Goal: Information Seeking & Learning: Understand process/instructions

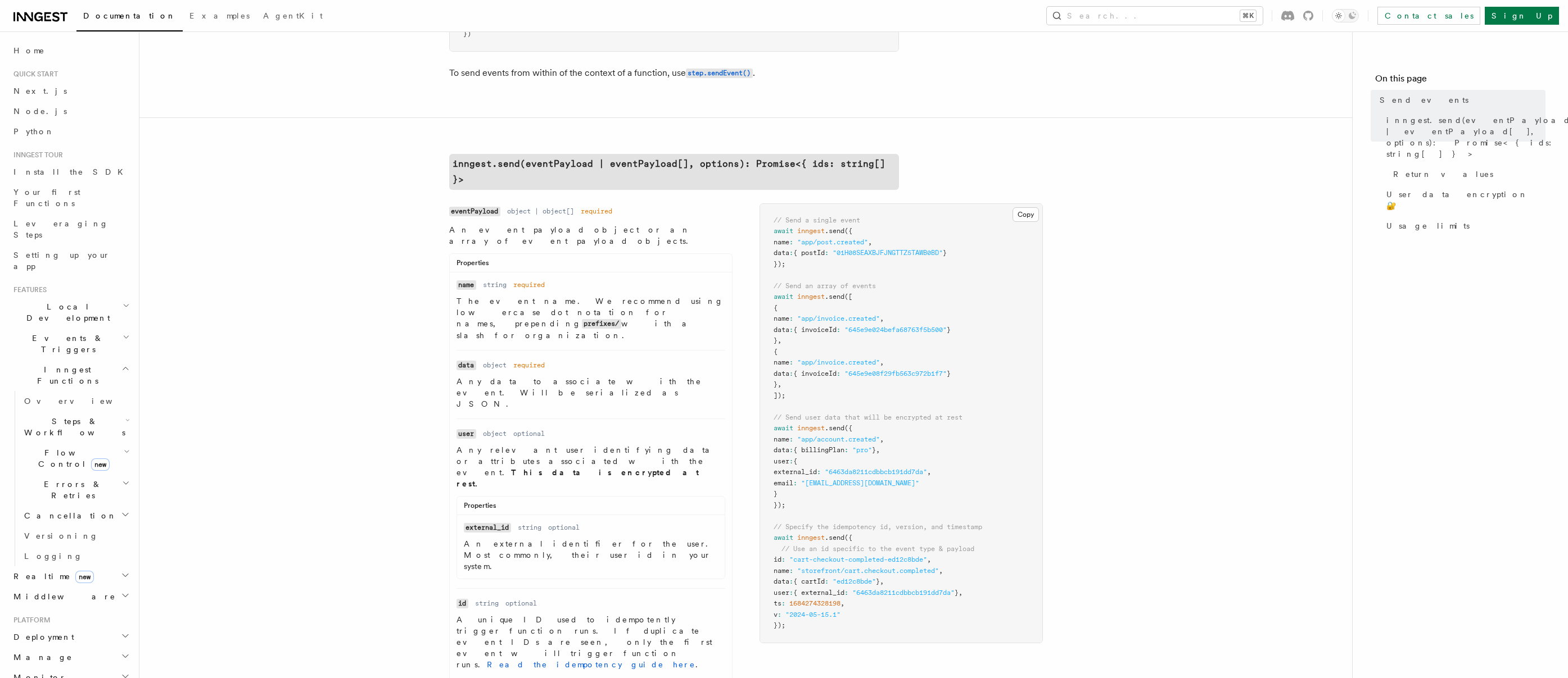
scroll to position [265, 0]
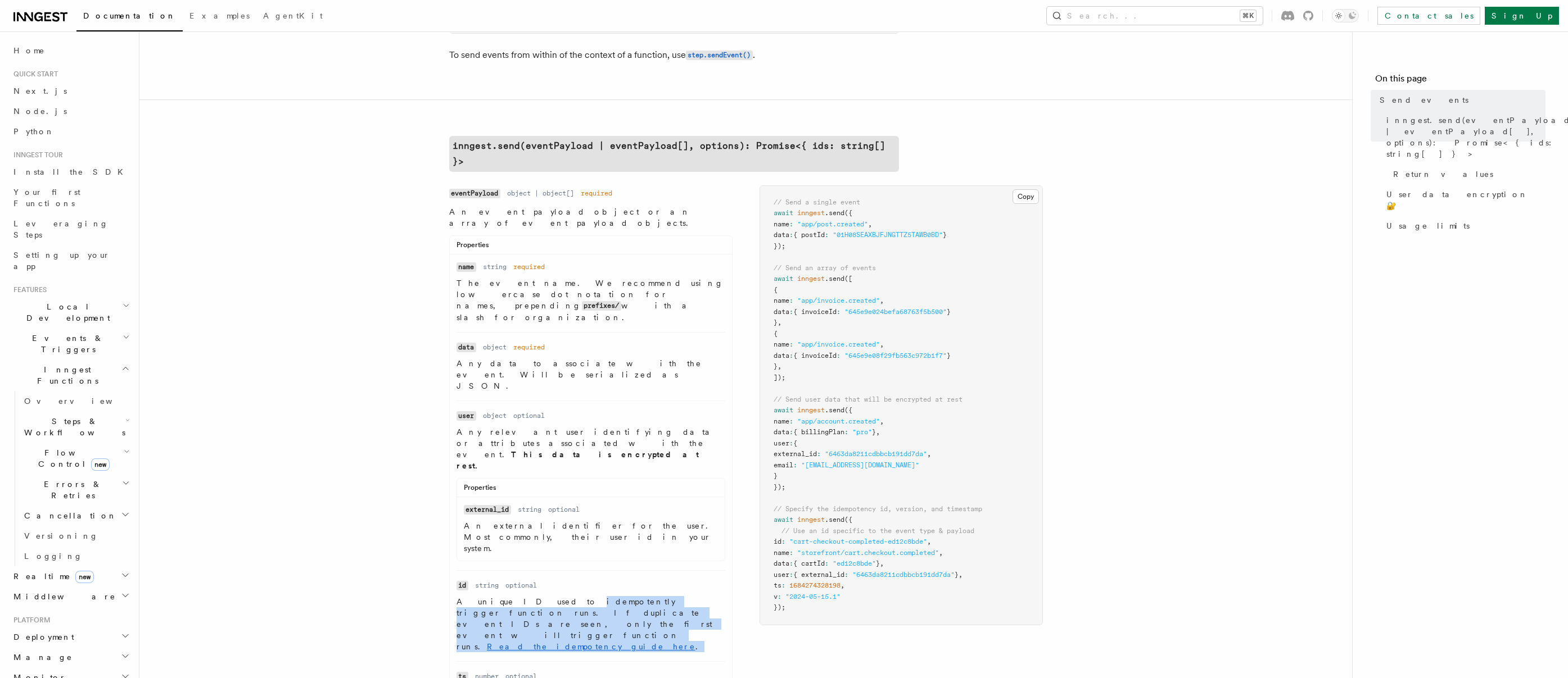
drag, startPoint x: 525, startPoint y: 494, endPoint x: 526, endPoint y: 517, distance: 23.0
click at [526, 596] on p "A unique ID used to idempotently trigger function runs. If duplicate event IDs …" at bounding box center [590, 624] width 268 height 56
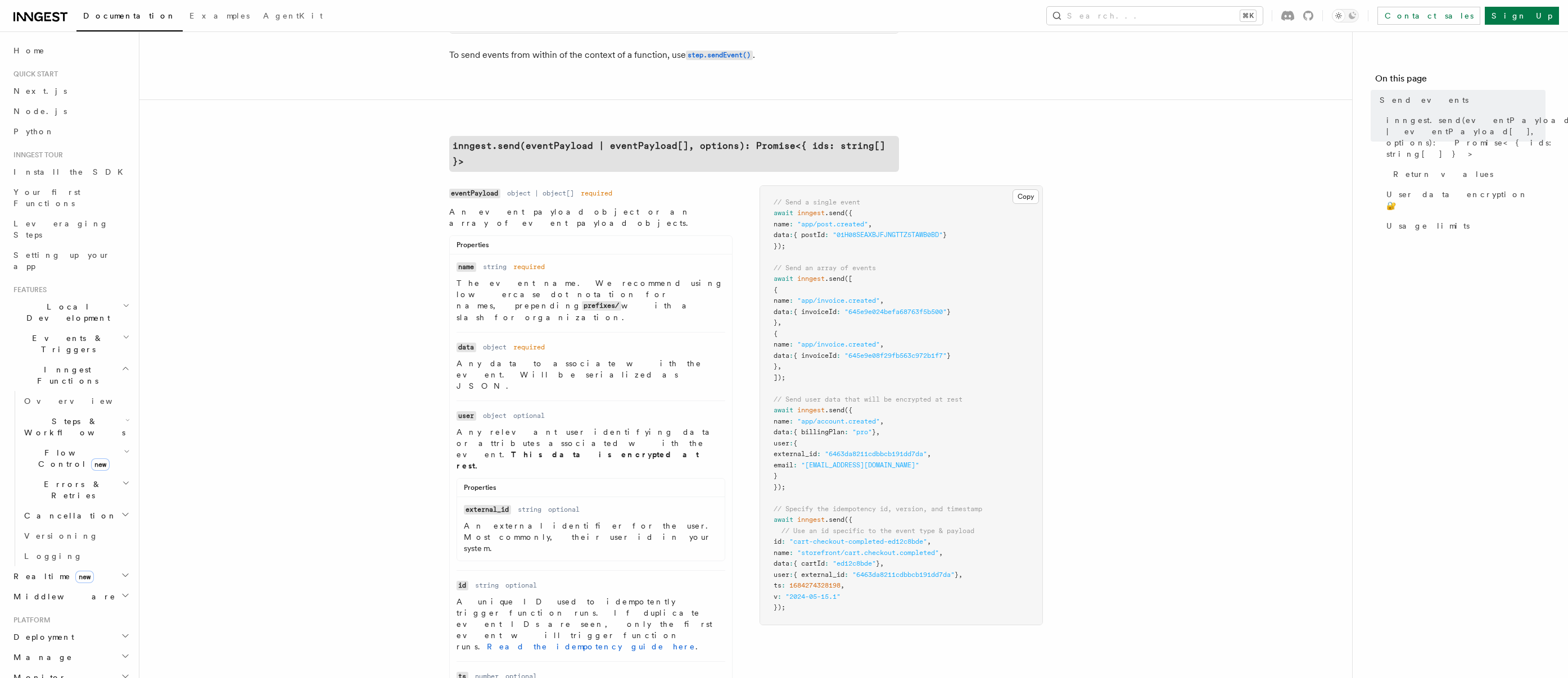
click at [460, 596] on p "A unique ID used to idempotently trigger function runs. If duplicate event IDs …" at bounding box center [590, 624] width 268 height 56
drag, startPoint x: 494, startPoint y: 508, endPoint x: 542, endPoint y: 516, distance: 48.7
click at [542, 596] on p "A unique ID used to idempotently trigger function runs. If duplicate event IDs …" at bounding box center [590, 624] width 268 height 56
click at [553, 596] on p "A unique ID used to idempotently trigger function runs. If duplicate event IDs …" at bounding box center [590, 624] width 268 height 56
click at [695, 642] on link "Read the idempotency guide here" at bounding box center [591, 646] width 208 height 9
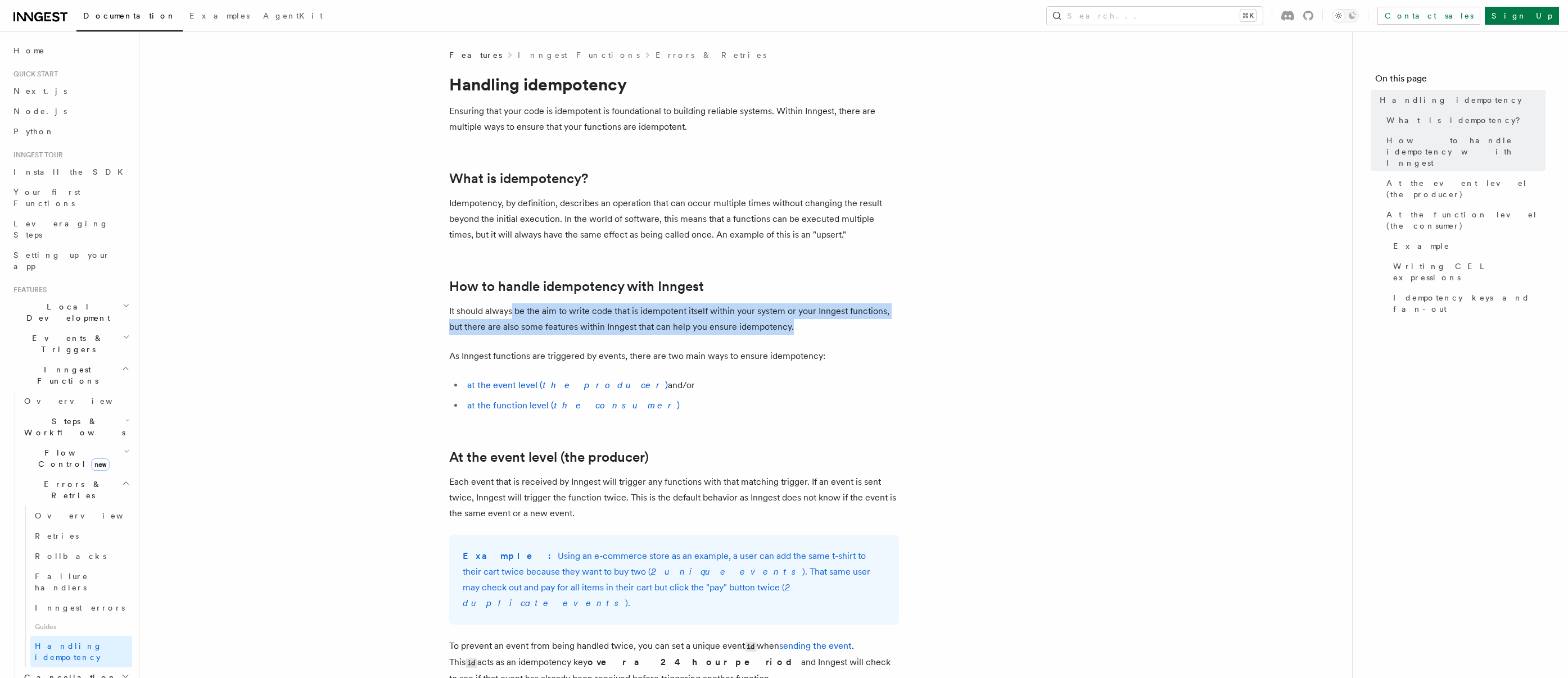
drag, startPoint x: 511, startPoint y: 311, endPoint x: 824, endPoint y: 334, distance: 313.8
click at [824, 334] on p "It should always be the aim to write code that is idempotent itself within your…" at bounding box center [674, 319] width 450 height 31
drag, startPoint x: 763, startPoint y: 314, endPoint x: 795, endPoint y: 330, distance: 35.8
click at [795, 330] on p "It should always be the aim to write code that is idempotent itself within your…" at bounding box center [674, 319] width 450 height 31
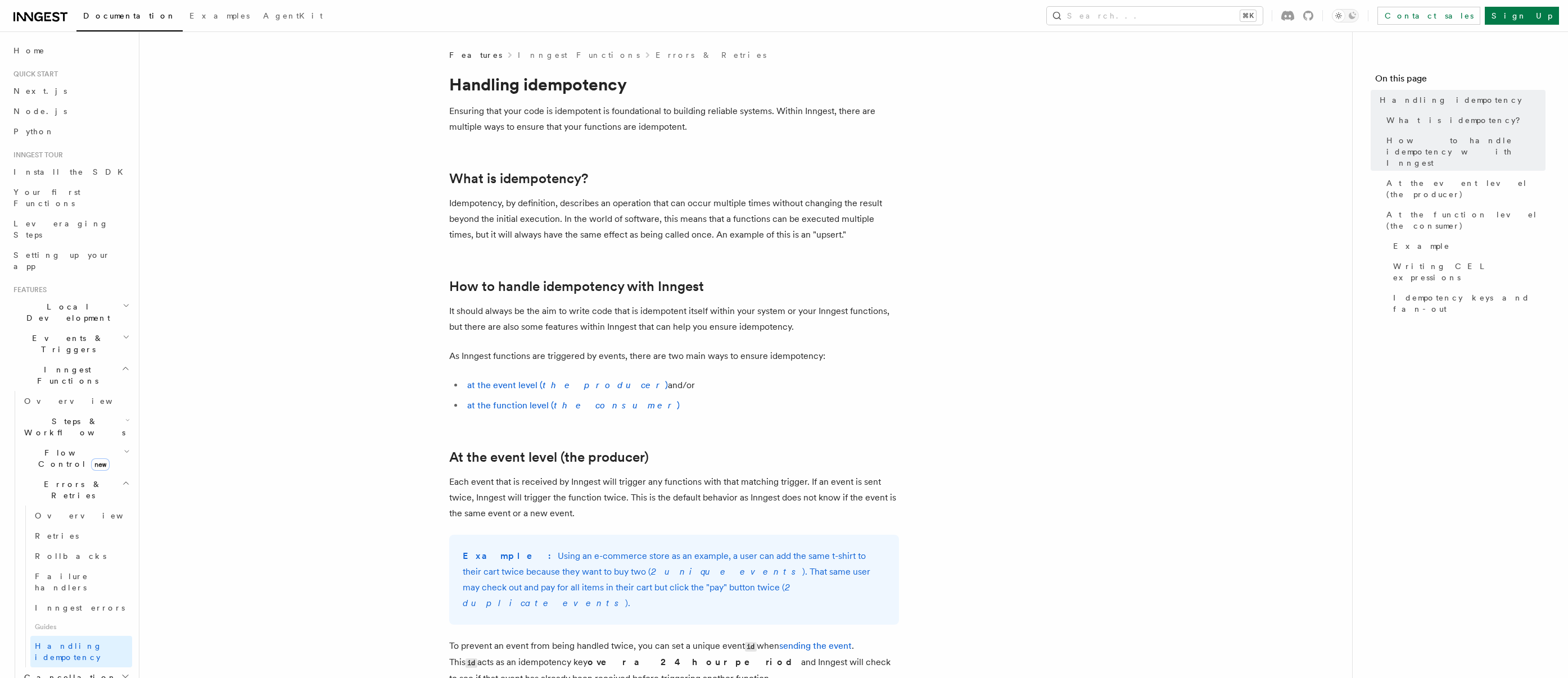
click at [466, 355] on p "As Inngest functions are triggered by events, there are two main ways to ensure…" at bounding box center [674, 356] width 450 height 16
drag, startPoint x: 455, startPoint y: 328, endPoint x: 814, endPoint y: 345, distance: 359.4
click at [680, 349] on p "As Inngest functions are triggered by events, there are two main ways to ensure…" at bounding box center [674, 356] width 450 height 16
drag, startPoint x: 533, startPoint y: 349, endPoint x: 877, endPoint y: 353, distance: 344.0
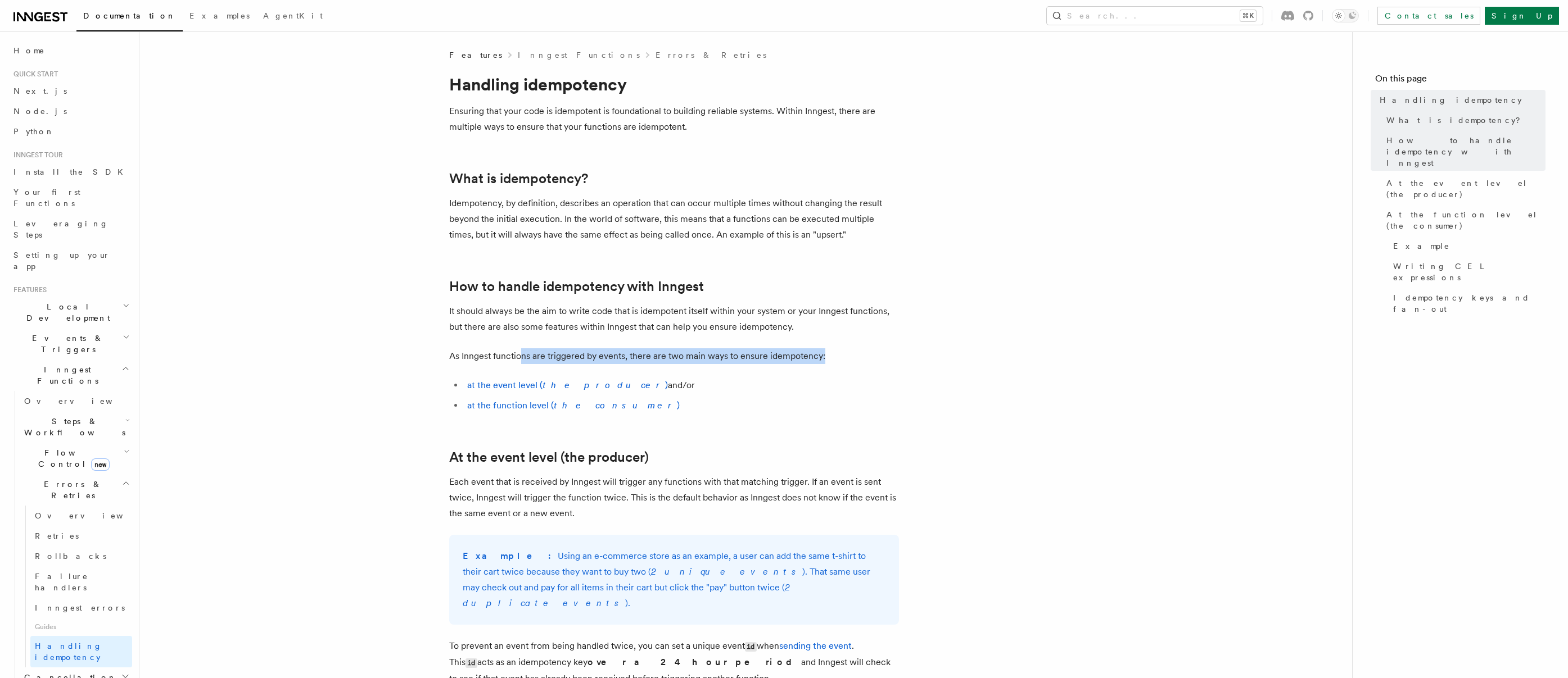
click at [877, 353] on p "As Inngest functions are triggered by events, there are two main ways to ensure…" at bounding box center [674, 356] width 450 height 16
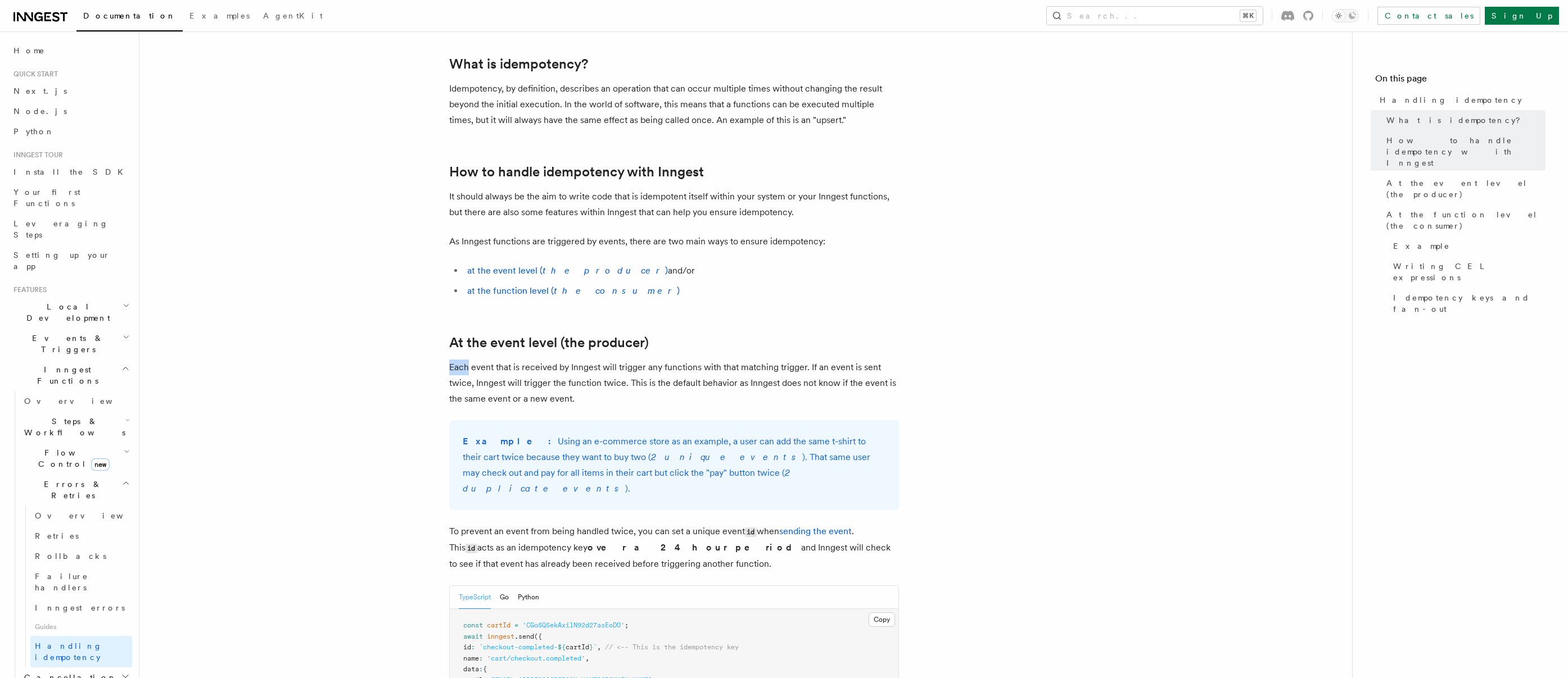
drag, startPoint x: 448, startPoint y: 367, endPoint x: 504, endPoint y: 377, distance: 56.9
click at [504, 377] on p "Each event that is received by Inngest will trigger any functions with that mat…" at bounding box center [674, 383] width 450 height 47
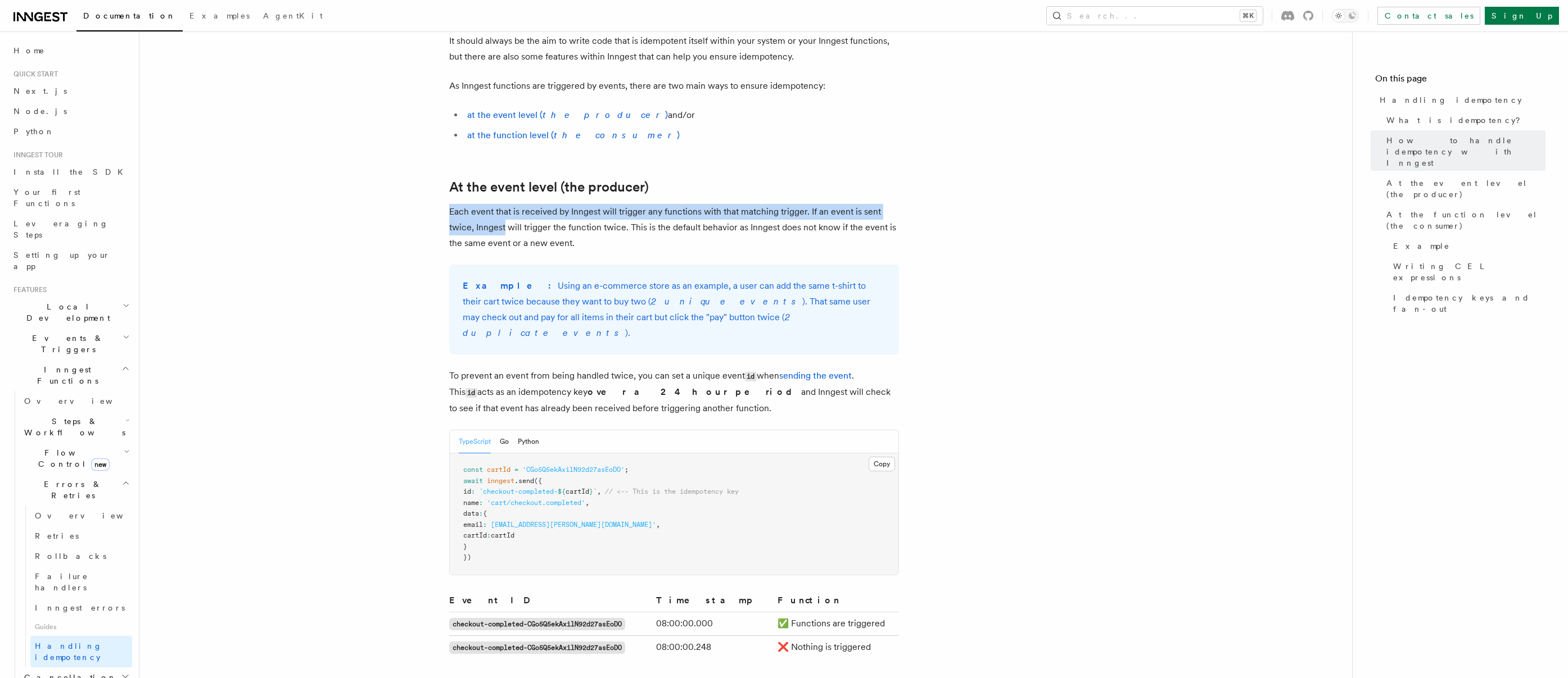
scroll to position [310, 0]
